Goal: Information Seeking & Learning: Learn about a topic

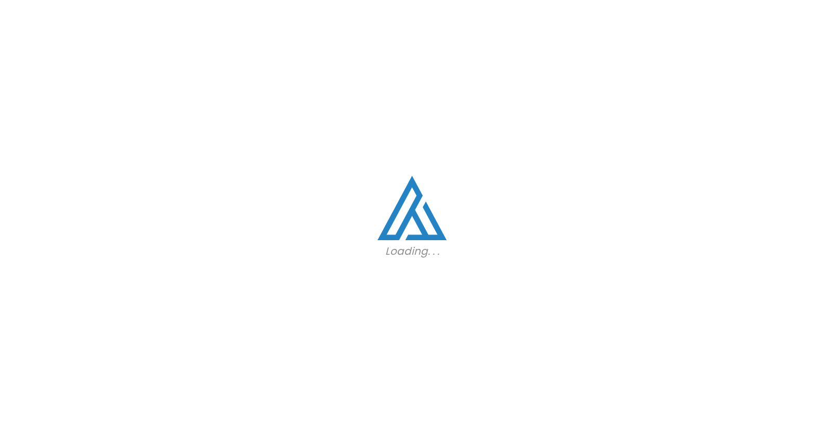
click at [335, 130] on div "Loading. . ." at bounding box center [412, 216] width 824 height 432
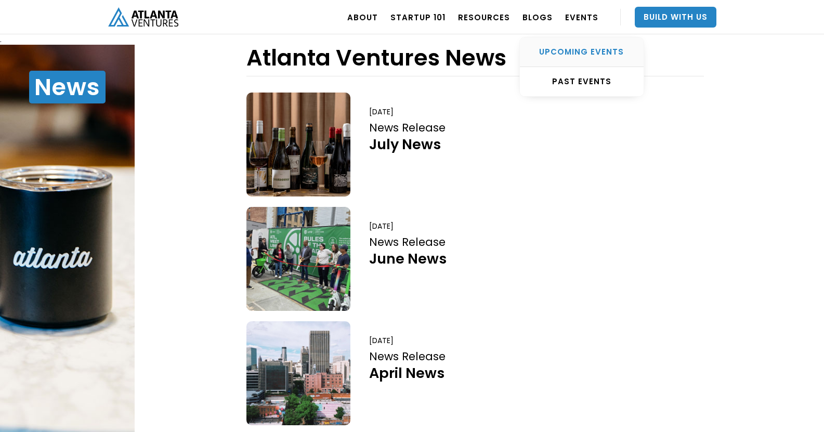
click at [578, 58] on link "UPCOMING EVENTS" at bounding box center [582, 52] width 124 height 30
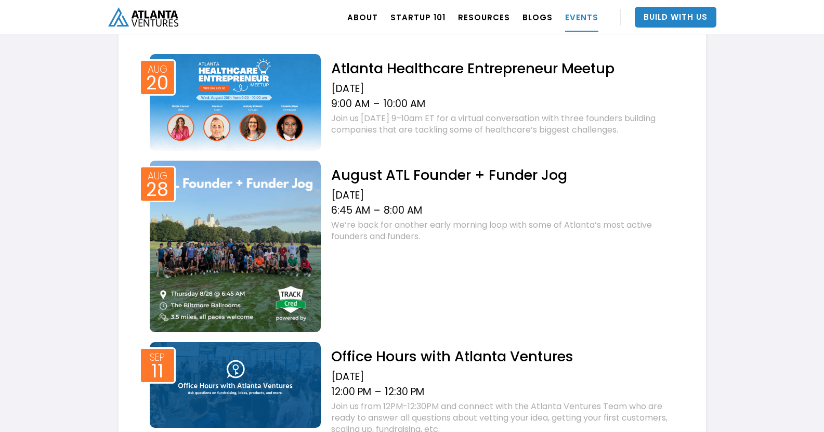
scroll to position [453, 0]
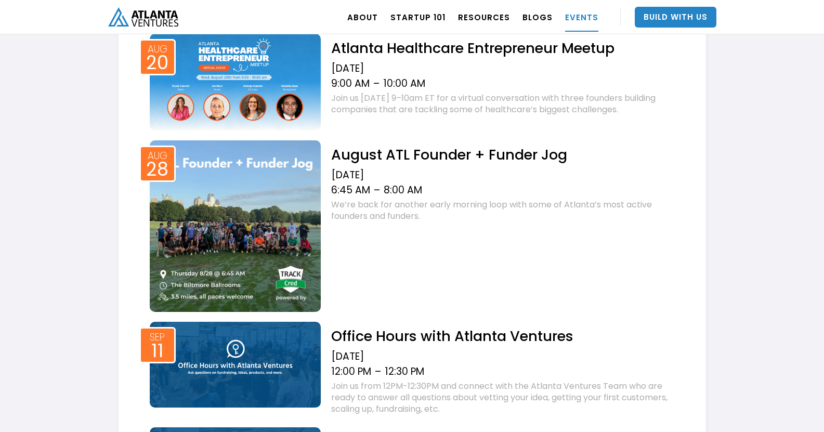
click at [435, 166] on div "August ATL Founder + Funder Jog [DATE] 6:45 AM – 8:00 AM We’re back for another…" at bounding box center [503, 182] width 364 height 84
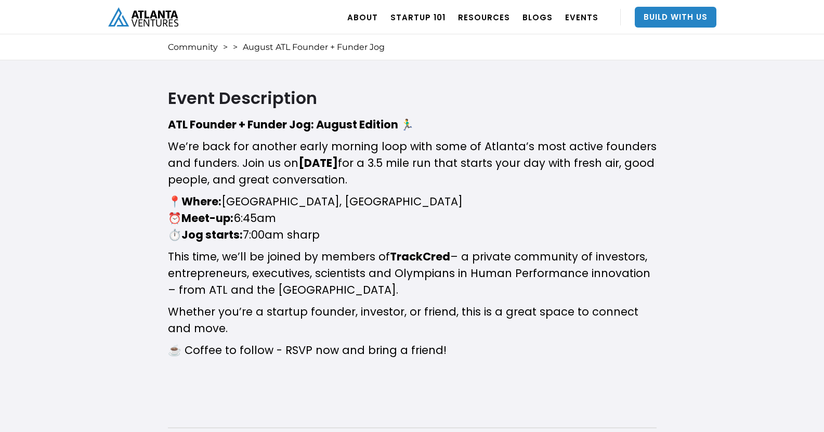
scroll to position [416, 0]
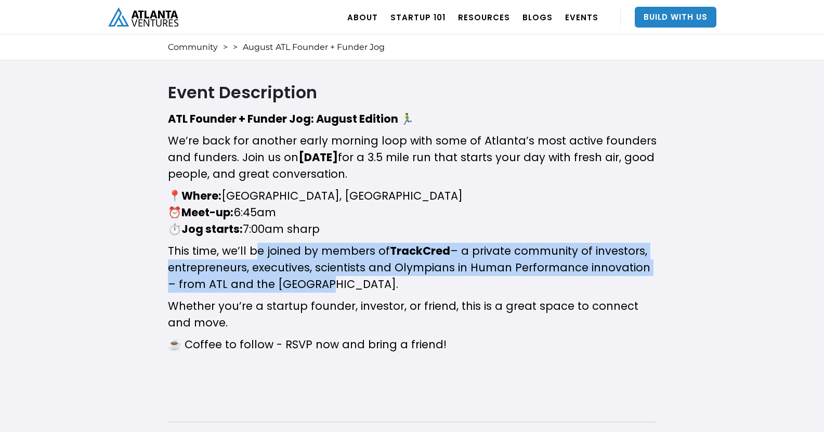
drag, startPoint x: 252, startPoint y: 250, endPoint x: 304, endPoint y: 291, distance: 66.2
click at [309, 289] on p "​This time, we’ll be joined by members of TrackCred – a private community of in…" at bounding box center [412, 268] width 489 height 50
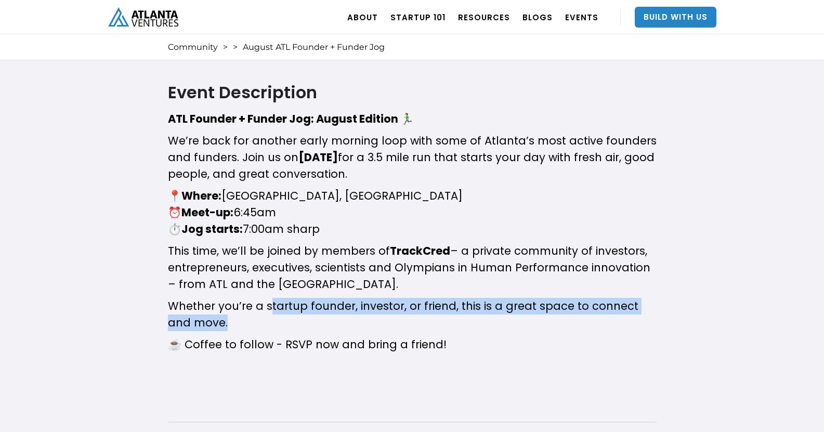
drag, startPoint x: 267, startPoint y: 301, endPoint x: 484, endPoint y: 318, distance: 217.5
click at [502, 319] on p "​Whether you’re a startup founder, investor, or friend, this is a great space t…" at bounding box center [412, 314] width 489 height 33
click at [337, 318] on p "​Whether you’re a startup founder, investor, or friend, this is a great space t…" at bounding box center [412, 314] width 489 height 33
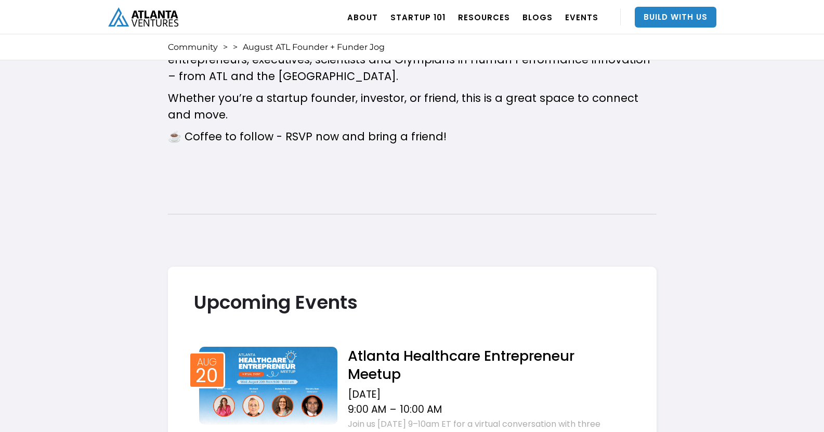
scroll to position [572, 0]
